Goal: Task Accomplishment & Management: Complete application form

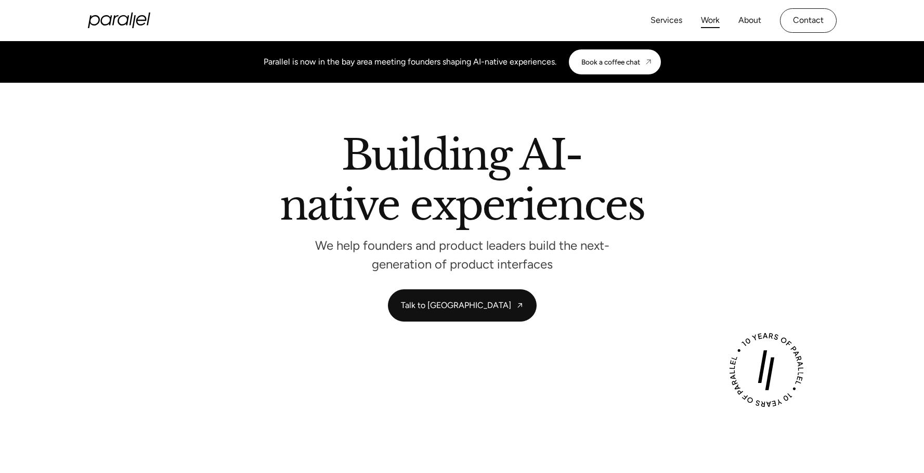
click at [712, 17] on link "Work" at bounding box center [710, 20] width 19 height 15
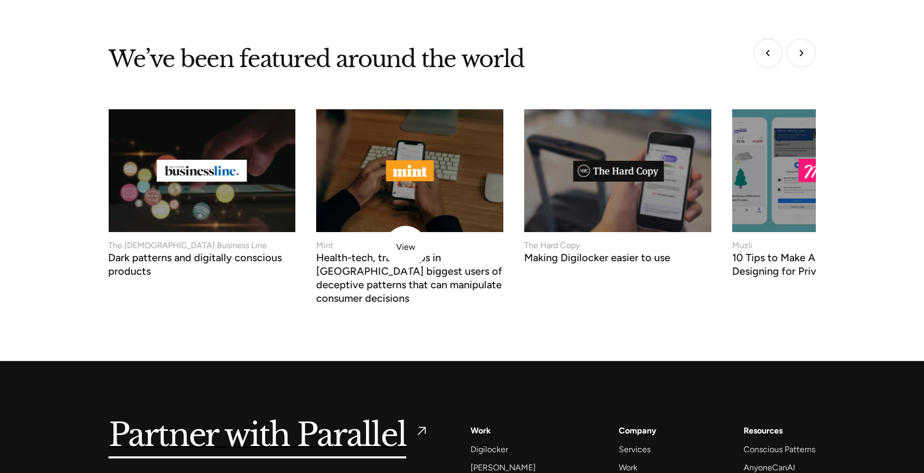
scroll to position [4477, 0]
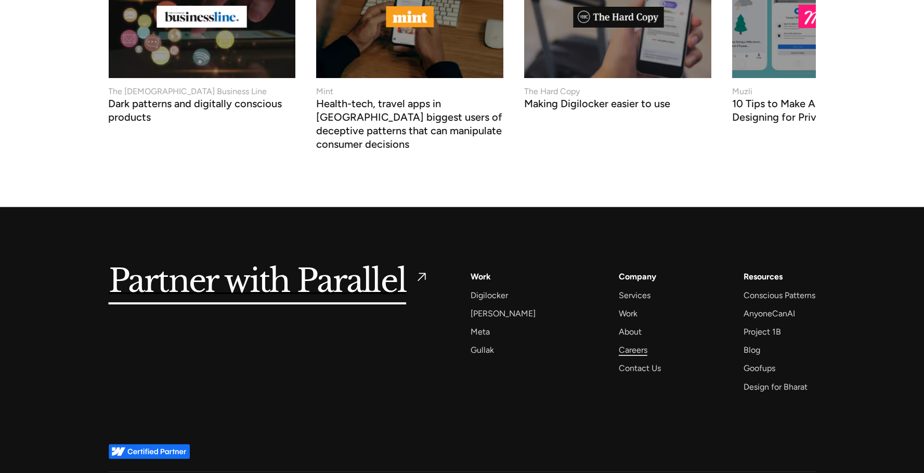
click at [622, 343] on div "Careers" at bounding box center [633, 350] width 29 height 14
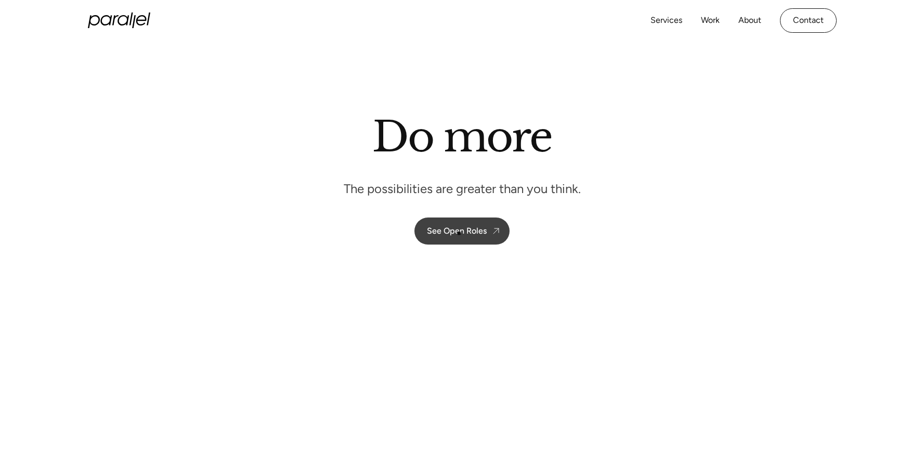
click at [459, 233] on div "See Open Roles" at bounding box center [457, 231] width 60 height 10
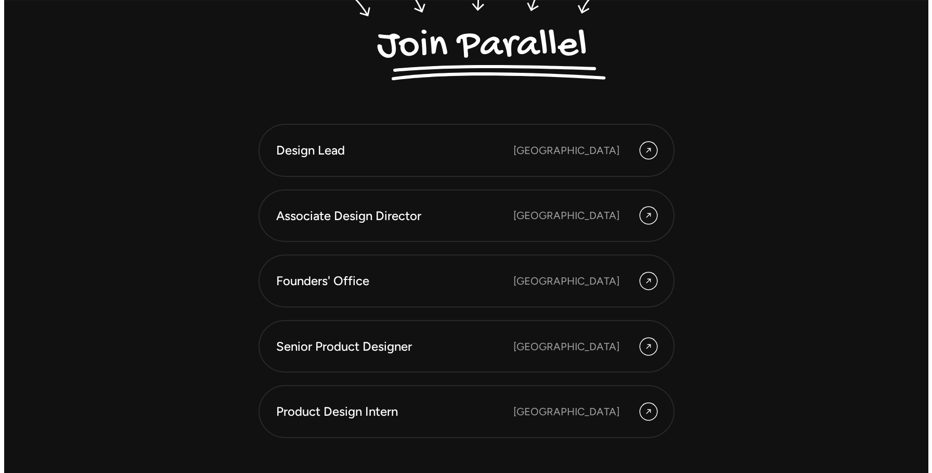
scroll to position [2882, 0]
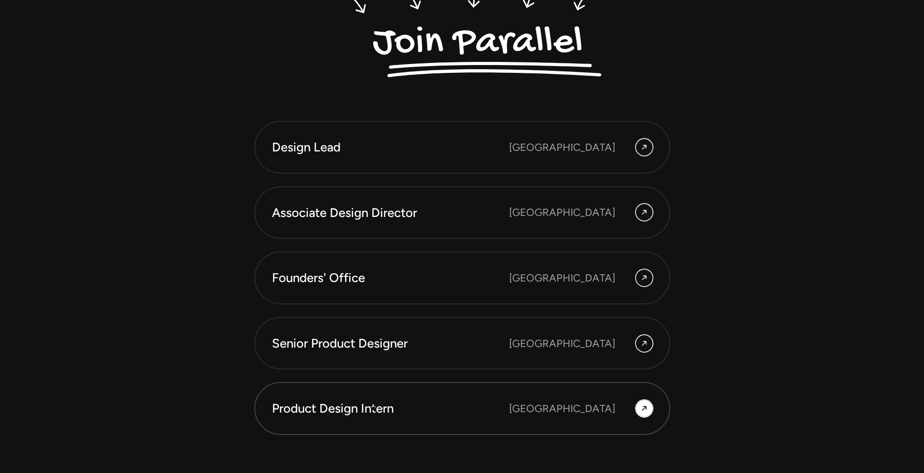
click at [373, 408] on div "Product Design Intern" at bounding box center [390, 408] width 237 height 18
